Goal: Navigation & Orientation: Understand site structure

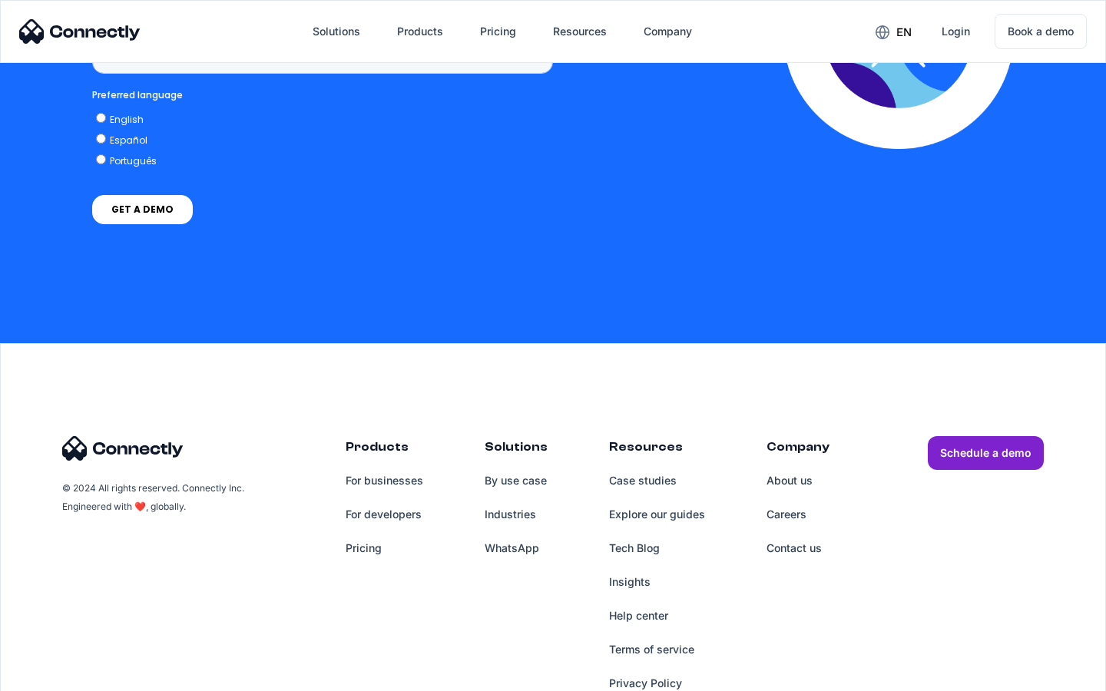
scroll to position [1164, 0]
